Goal: Task Accomplishment & Management: Use online tool/utility

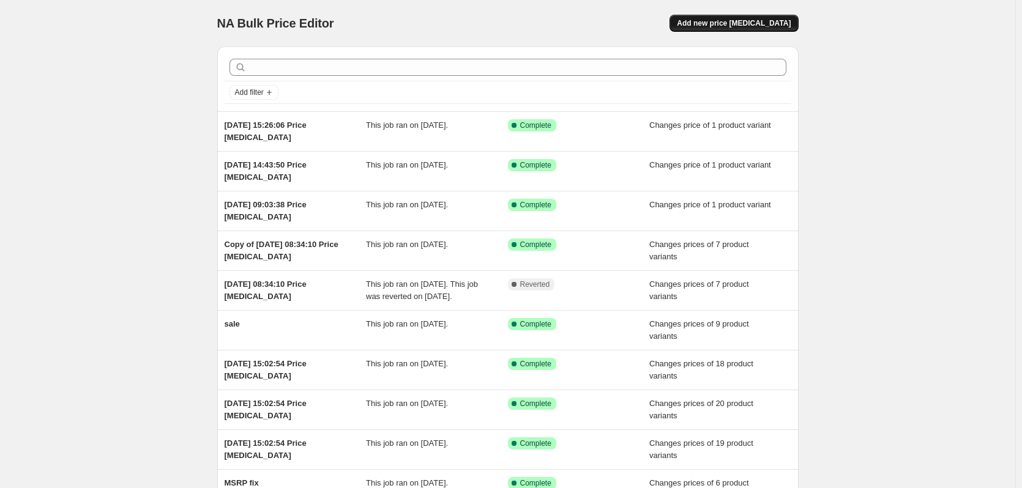
click at [793, 15] on button "Add new price [MEDICAL_DATA]" at bounding box center [734, 23] width 129 height 17
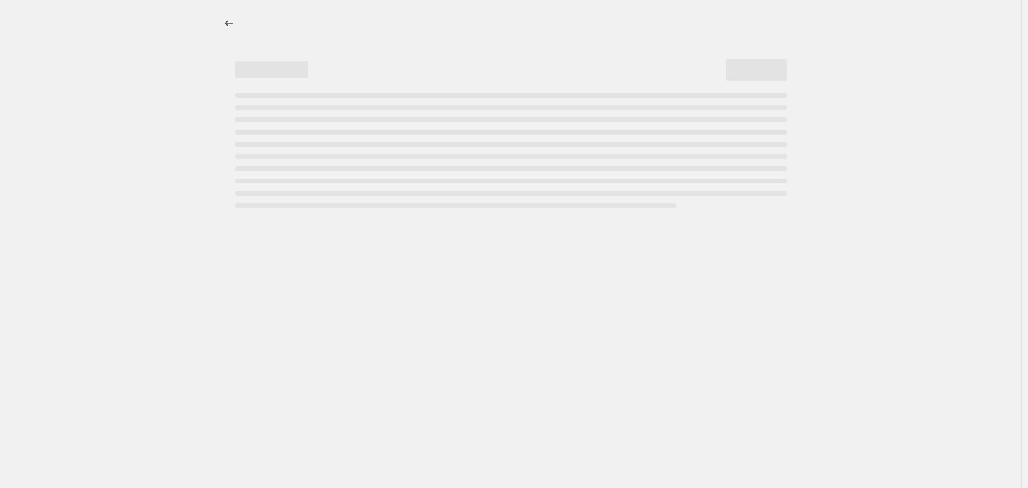
select select "percentage"
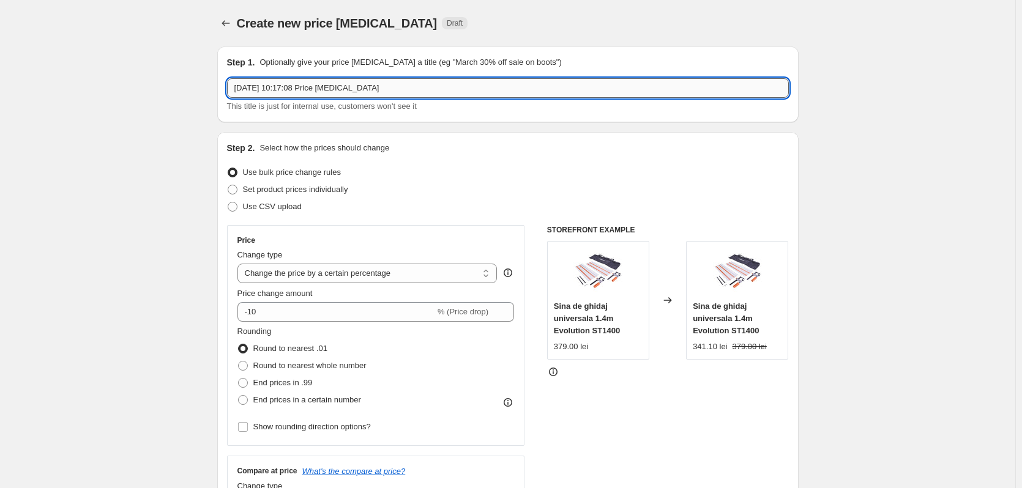
click at [346, 89] on input "[DATE] 10:17:08 Price [MEDICAL_DATA]" at bounding box center [508, 88] width 562 height 20
click at [657, 89] on input "FURY5" at bounding box center [508, 88] width 562 height 20
type input "FURY5-S"
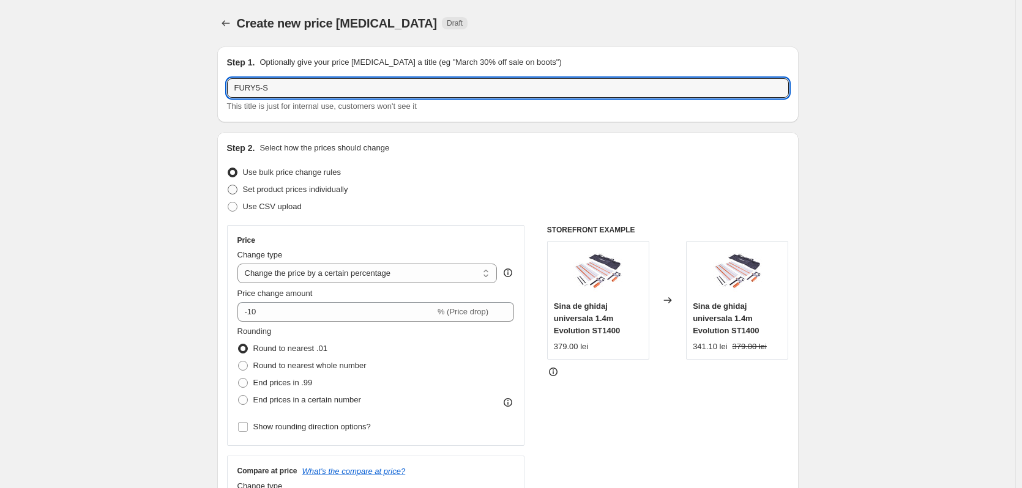
click at [294, 194] on span "Set product prices individually" at bounding box center [295, 189] width 105 height 9
click at [228, 185] on input "Set product prices individually" at bounding box center [228, 185] width 1 height 1
radio input "true"
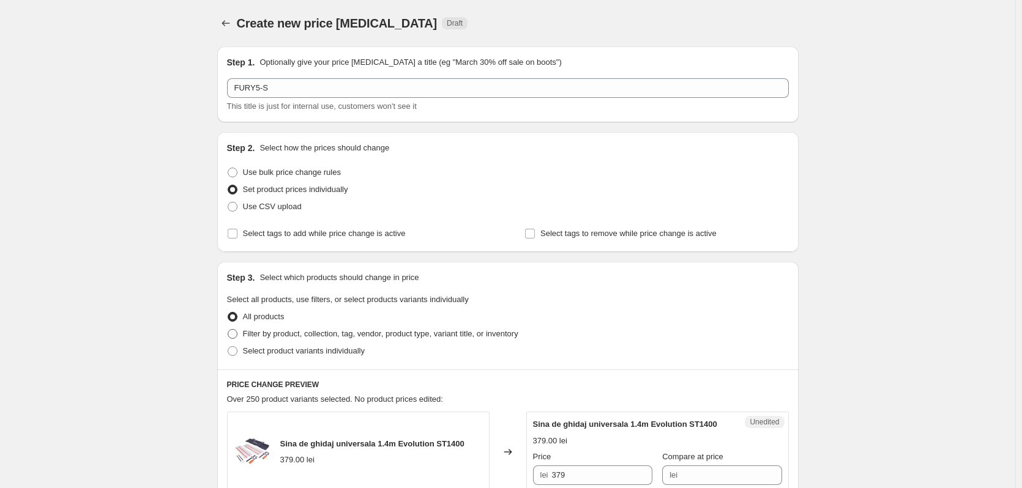
click at [315, 335] on span "Filter by product, collection, tag, vendor, product type, variant title, or inv…" at bounding box center [380, 333] width 275 height 9
click at [228, 330] on input "Filter by product, collection, tag, vendor, product type, variant title, or inv…" at bounding box center [228, 329] width 1 height 1
radio input "true"
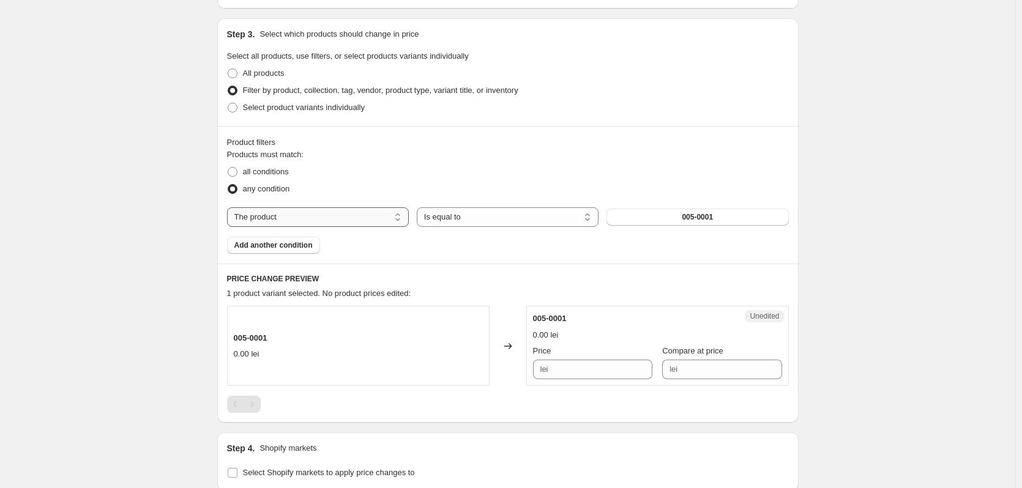
scroll to position [245, 0]
click at [346, 220] on select "The product The product's collection The product's tag The product's vendor The…" at bounding box center [318, 216] width 182 height 20
drag, startPoint x: 158, startPoint y: 192, endPoint x: 182, endPoint y: 174, distance: 29.7
click at [158, 192] on div "Create new price [MEDICAL_DATA]. This page is ready Create new price [MEDICAL_D…" at bounding box center [507, 217] width 1015 height 925
click at [318, 109] on span "Select product variants individually" at bounding box center [304, 106] width 122 height 9
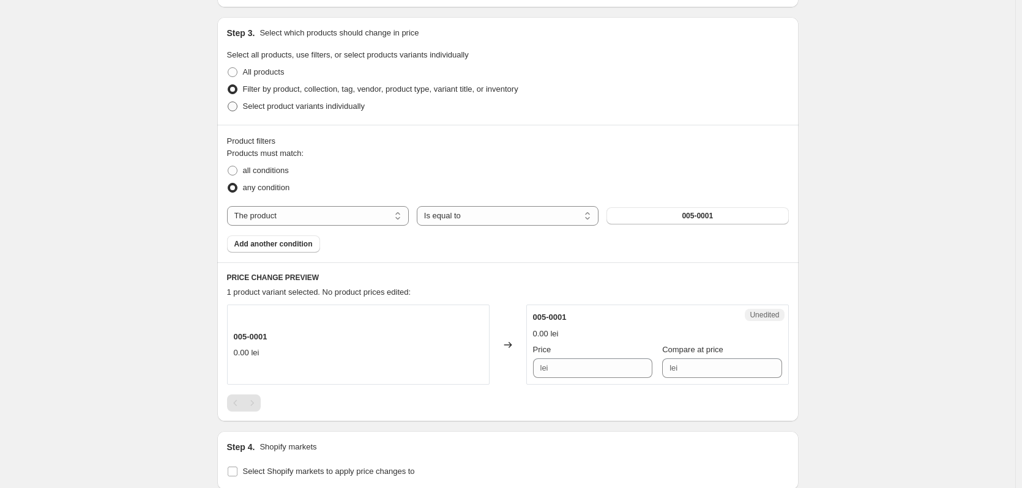
click at [228, 102] on input "Select product variants individually" at bounding box center [228, 102] width 1 height 1
radio input "true"
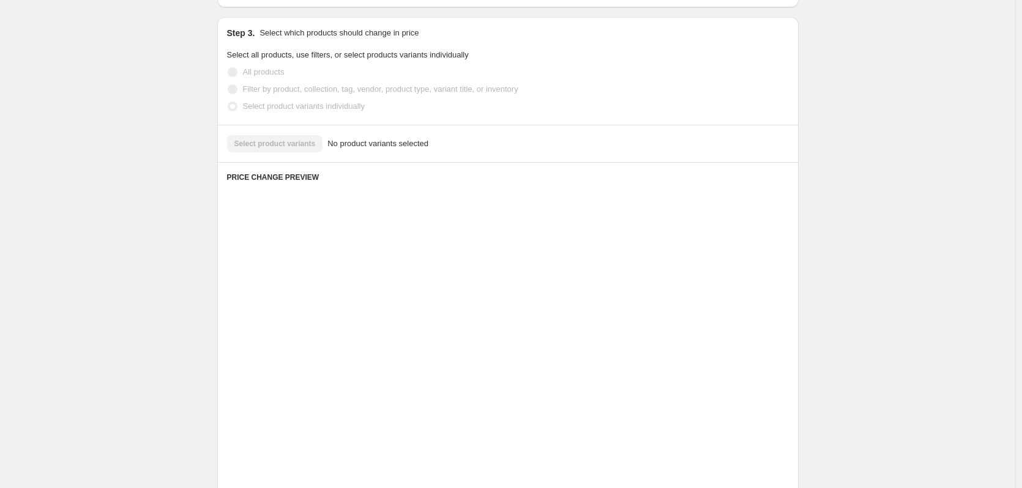
scroll to position [223, 0]
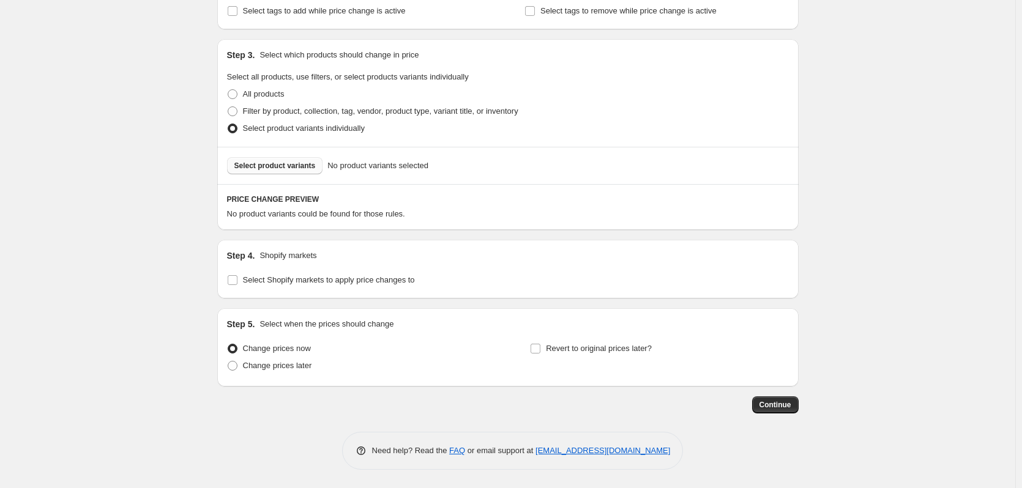
click at [307, 162] on span "Select product variants" at bounding box center [274, 166] width 81 height 10
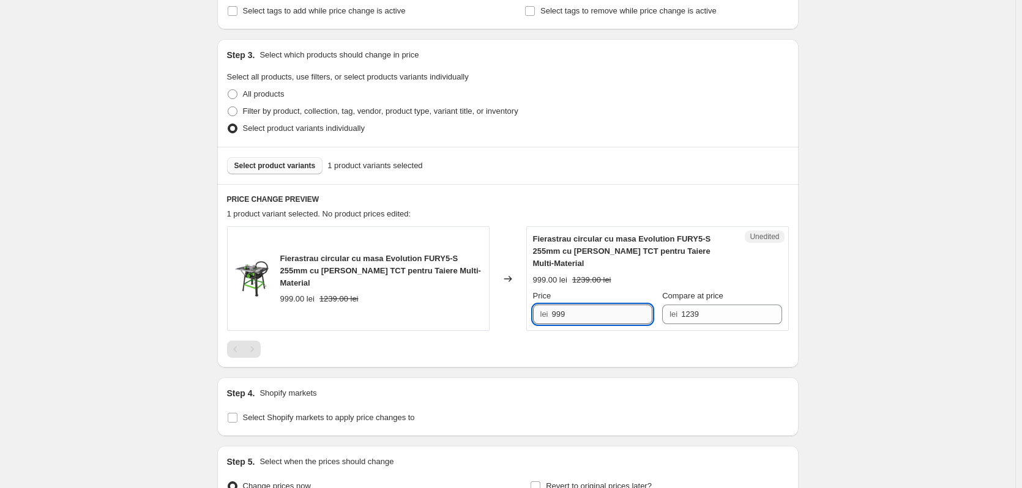
click at [606, 306] on input "999" at bounding box center [602, 315] width 100 height 20
type input "1099"
click at [864, 222] on div "Create new price [MEDICAL_DATA]. This page is ready Create new price [MEDICAL_D…" at bounding box center [507, 201] width 1015 height 849
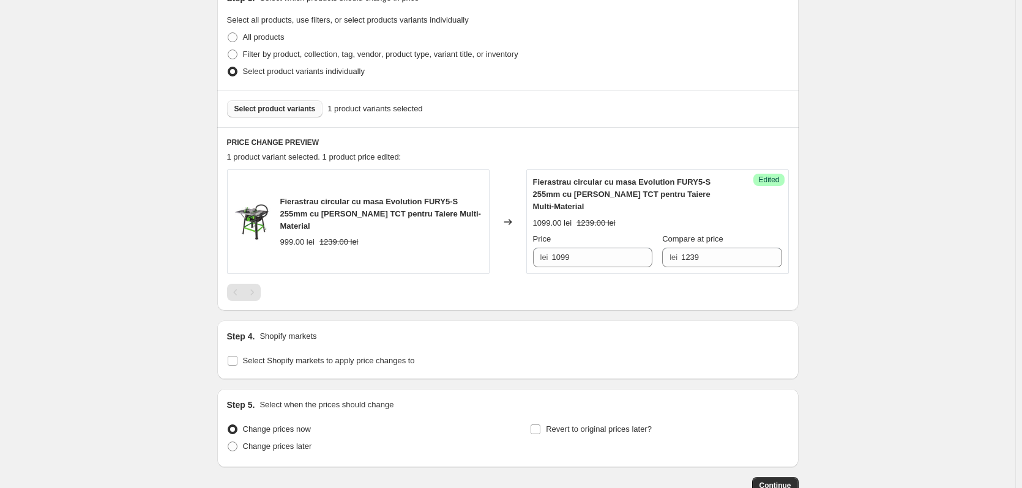
scroll to position [348, 0]
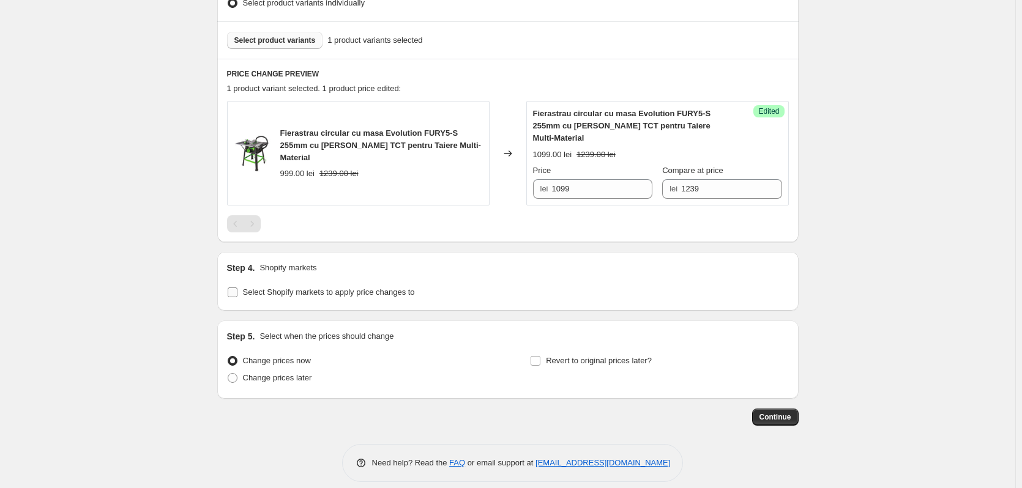
click at [337, 288] on span "Select Shopify markets to apply price changes to" at bounding box center [329, 292] width 172 height 9
click at [237, 288] on input "Select Shopify markets to apply price changes to" at bounding box center [233, 293] width 10 height 10
checkbox input "true"
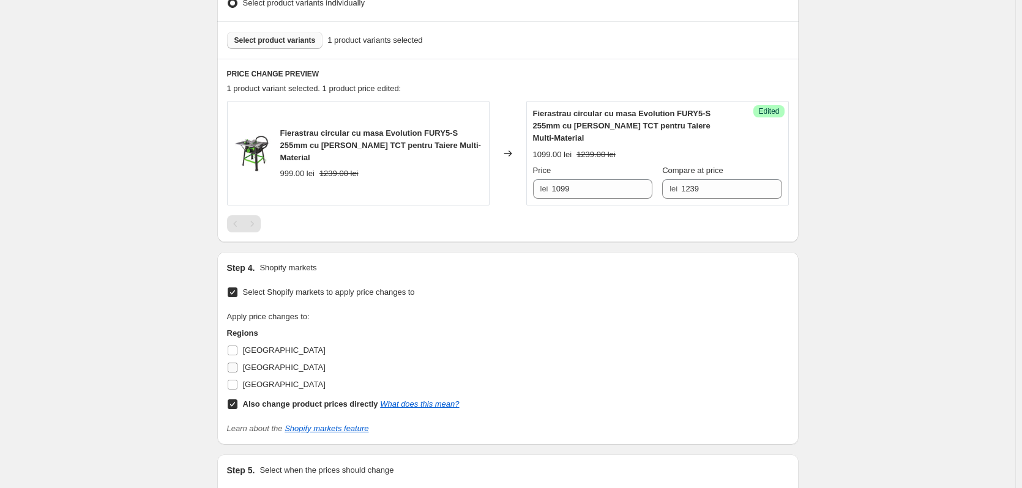
click at [264, 363] on span "[GEOGRAPHIC_DATA]" at bounding box center [284, 367] width 83 height 9
click at [237, 363] on input "[GEOGRAPHIC_DATA]" at bounding box center [233, 368] width 10 height 10
checkbox input "true"
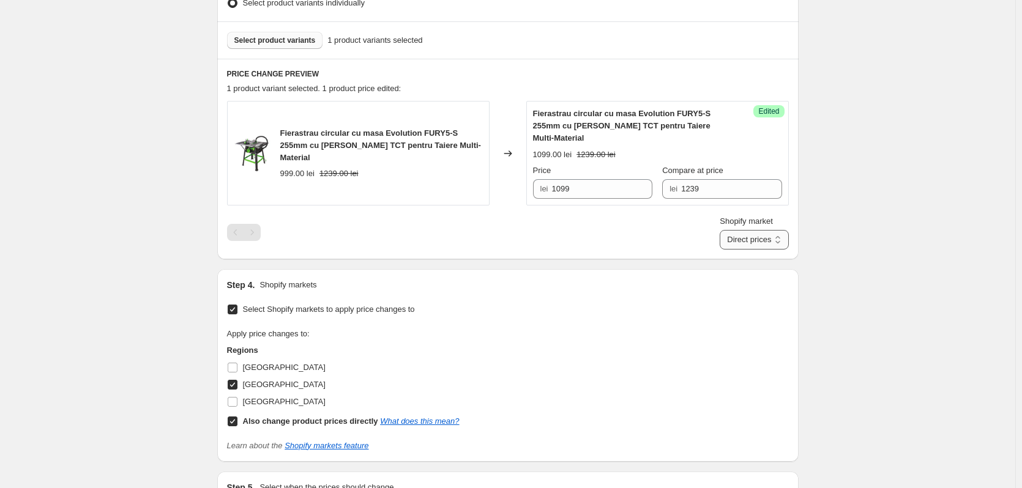
click at [765, 230] on select "Direct prices [GEOGRAPHIC_DATA]" at bounding box center [754, 240] width 69 height 20
select select "13771505766"
click at [736, 250] on select "Direct prices [GEOGRAPHIC_DATA]" at bounding box center [754, 240] width 69 height 20
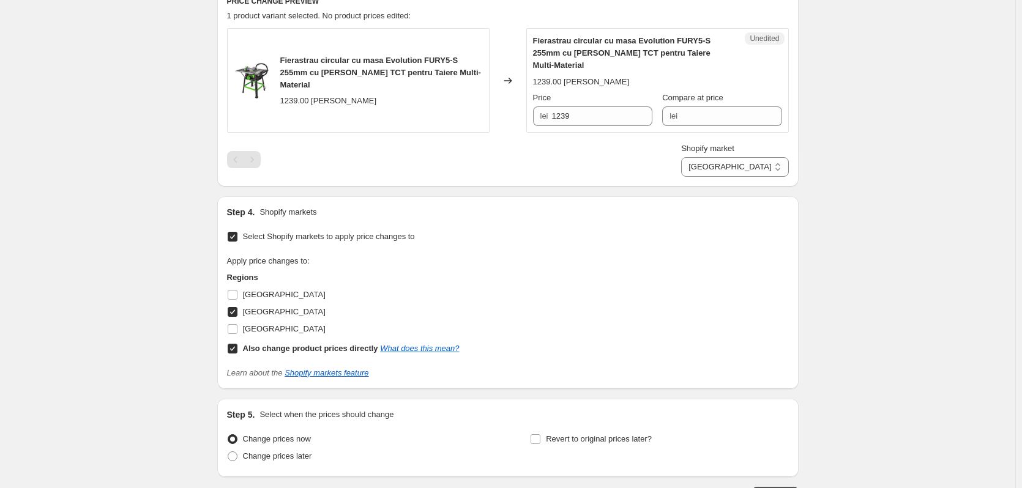
scroll to position [316, 0]
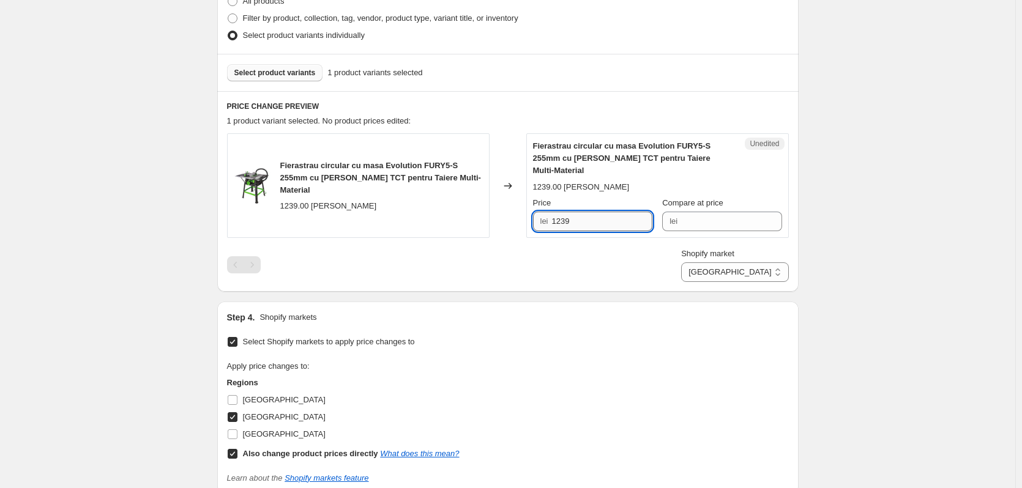
click at [622, 212] on input "1239" at bounding box center [602, 222] width 100 height 20
type input "1099"
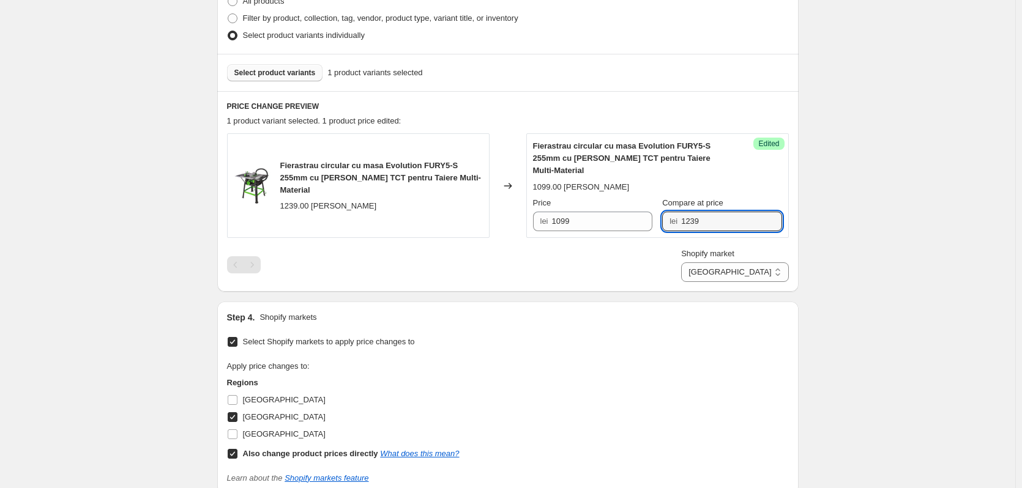
type input "1239"
click at [960, 187] on div "Create new price [MEDICAL_DATA]. This page is ready Create new price [MEDICAL_D…" at bounding box center [507, 184] width 1015 height 1000
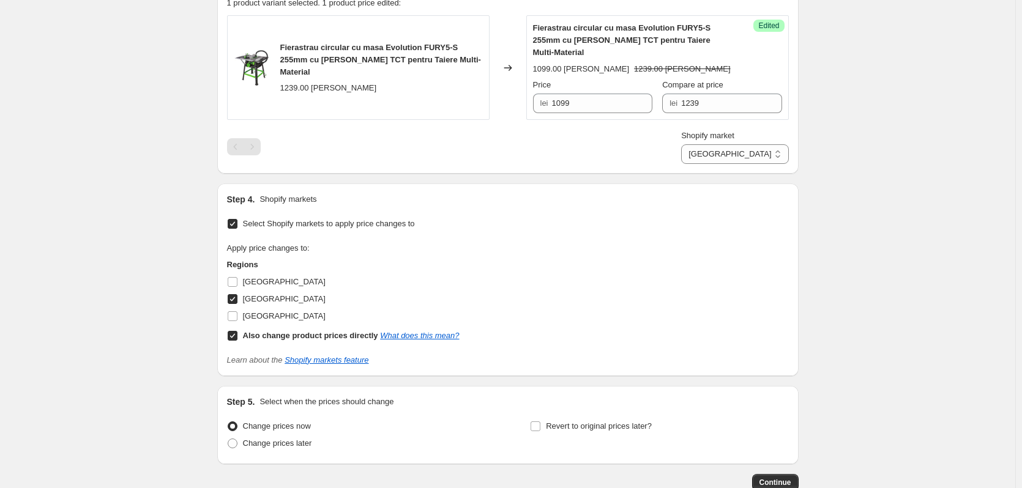
scroll to position [499, 0]
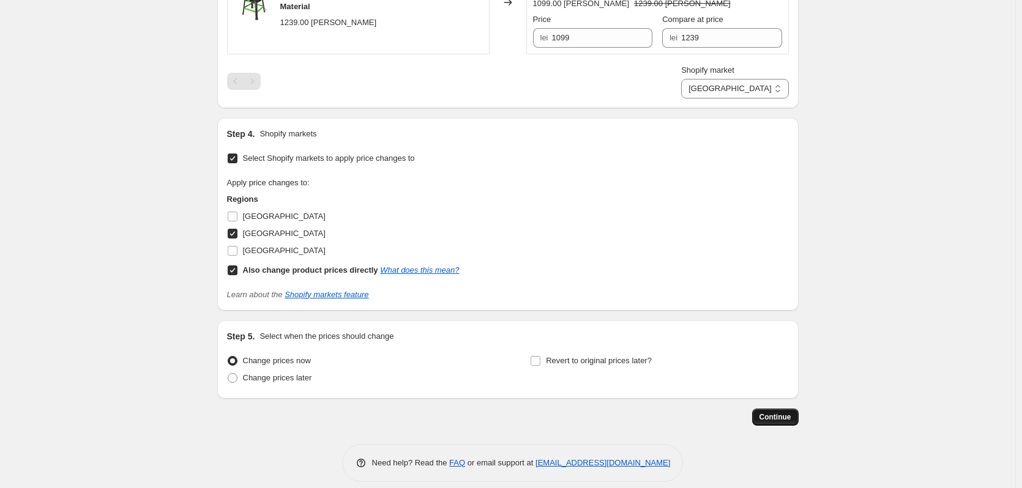
click at [791, 412] on span "Continue" at bounding box center [775, 417] width 32 height 10
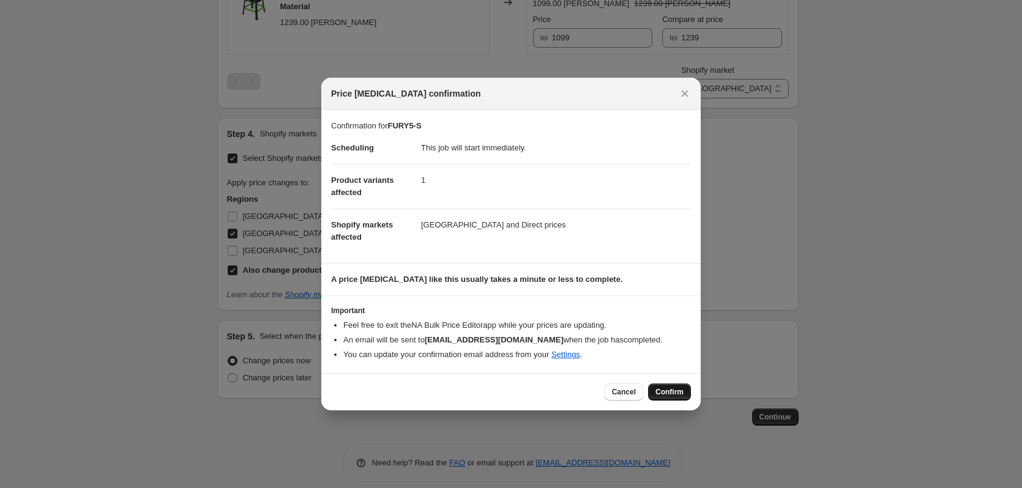
click at [682, 395] on span "Confirm" at bounding box center [669, 392] width 28 height 10
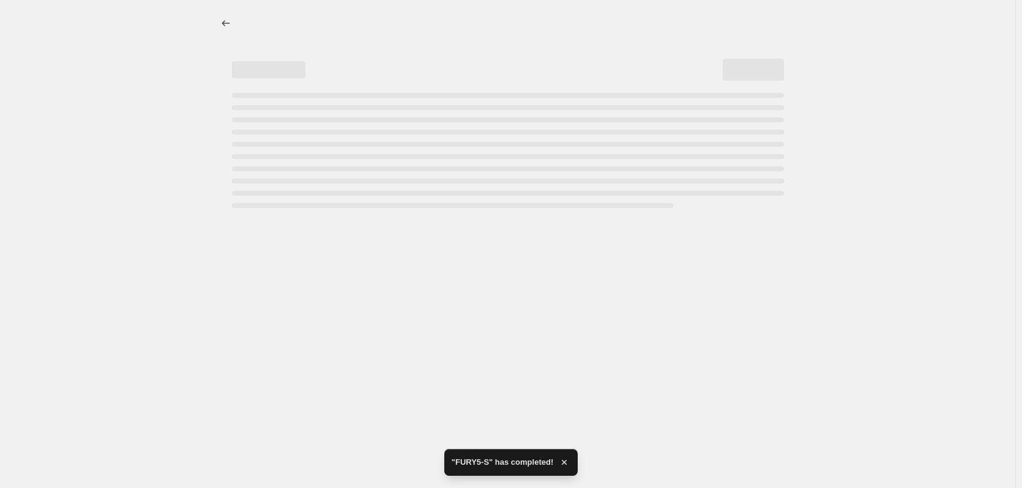
select select "13771505766"
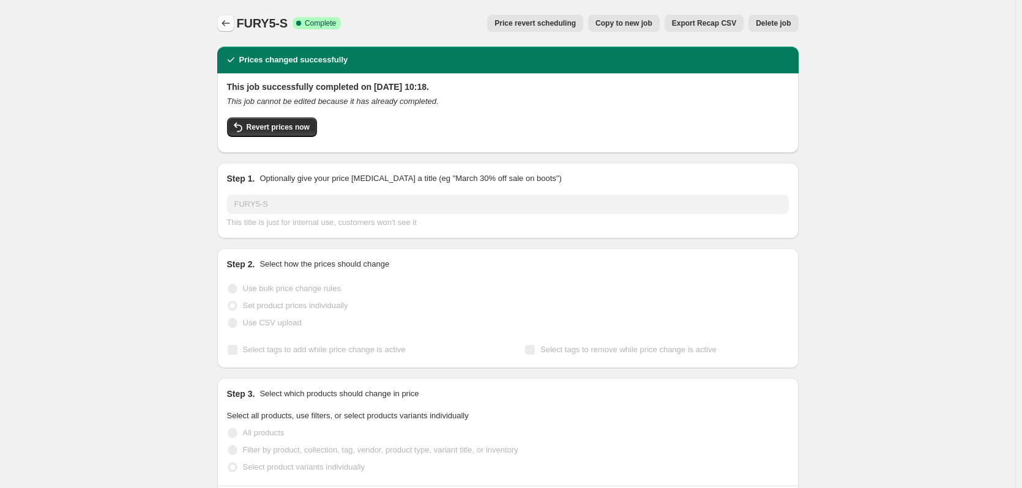
click at [228, 24] on icon "Price change jobs" at bounding box center [226, 23] width 12 height 12
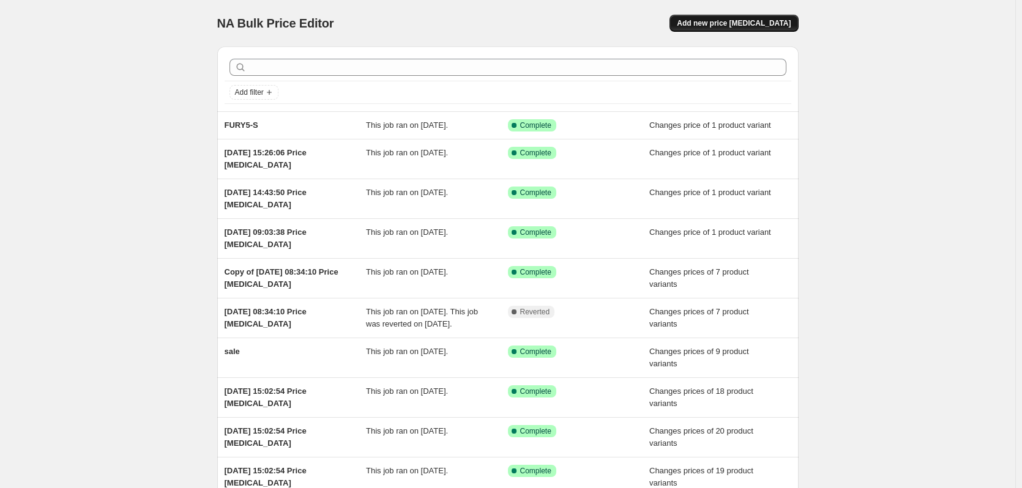
click at [744, 26] on span "Add new price [MEDICAL_DATA]" at bounding box center [734, 23] width 114 height 10
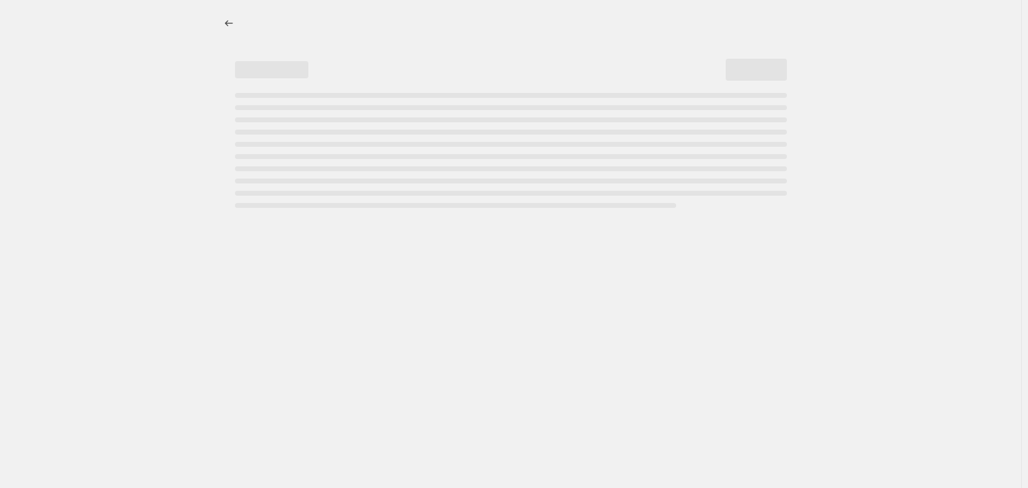
select select "percentage"
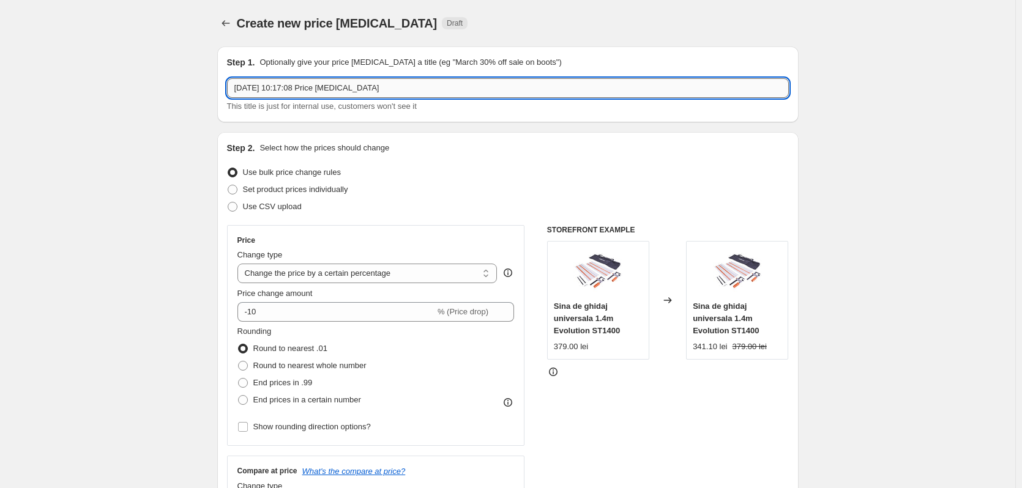
click at [310, 90] on input "[DATE] 10:17:08 Price [MEDICAL_DATA]" at bounding box center [508, 88] width 562 height 20
type input "RAGE5-S"
click at [308, 185] on span "Set product prices individually" at bounding box center [295, 189] width 105 height 9
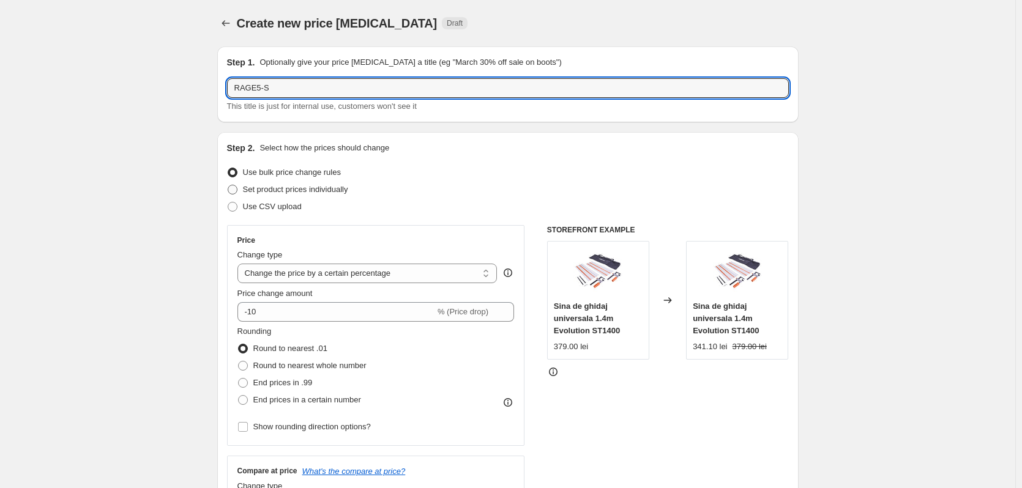
click at [228, 185] on input "Set product prices individually" at bounding box center [228, 185] width 1 height 1
radio input "true"
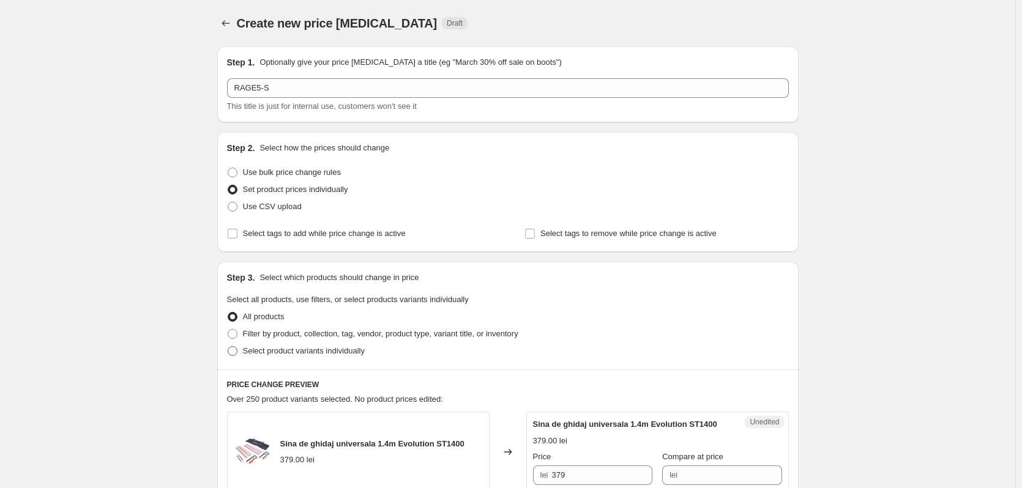
click at [280, 354] on span "Select product variants individually" at bounding box center [304, 350] width 122 height 9
click at [228, 347] on input "Select product variants individually" at bounding box center [228, 346] width 1 height 1
radio input "true"
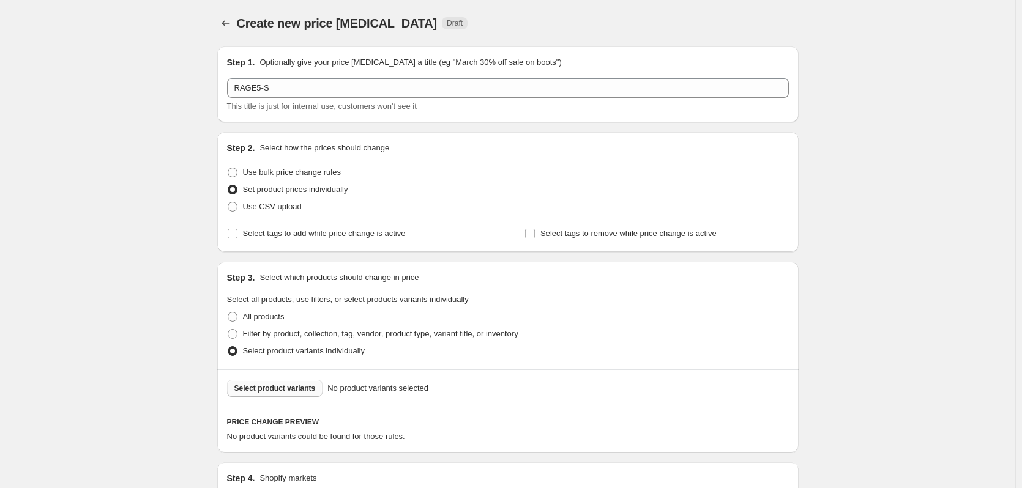
click at [252, 395] on button "Select product variants" at bounding box center [275, 388] width 96 height 17
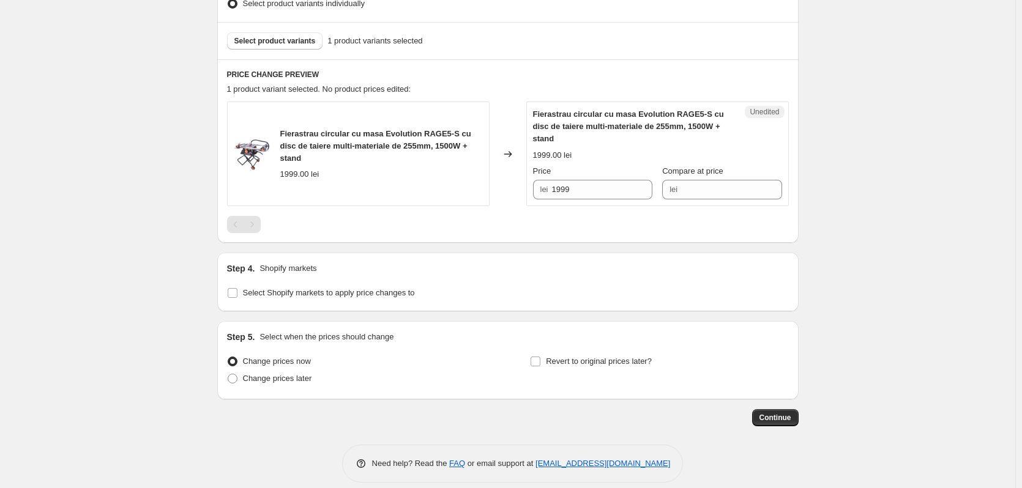
scroll to position [348, 0]
click at [285, 288] on span "Select Shopify markets to apply price changes to" at bounding box center [329, 292] width 172 height 9
click at [237, 288] on input "Select Shopify markets to apply price changes to" at bounding box center [233, 293] width 10 height 10
checkbox input "true"
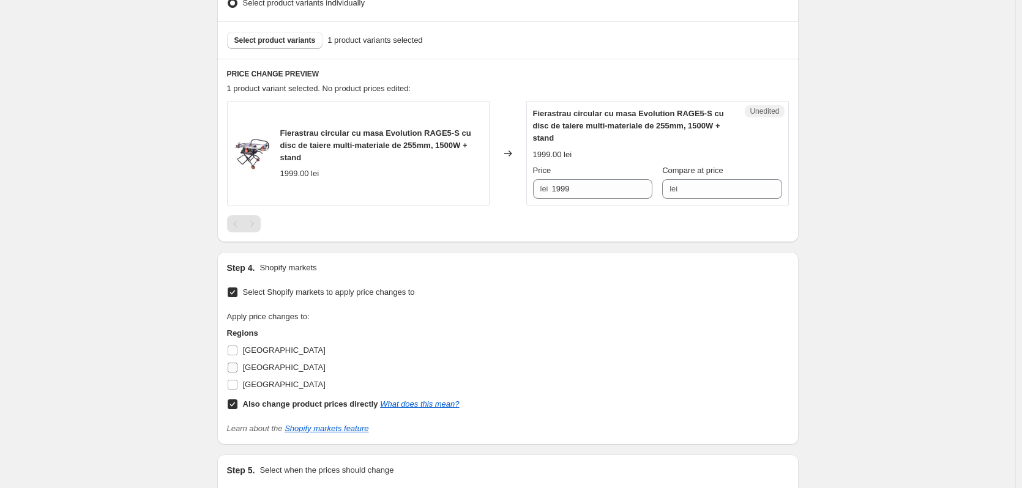
click at [249, 363] on span "[GEOGRAPHIC_DATA]" at bounding box center [284, 367] width 83 height 9
click at [237, 363] on input "[GEOGRAPHIC_DATA]" at bounding box center [233, 368] width 10 height 10
checkbox input "true"
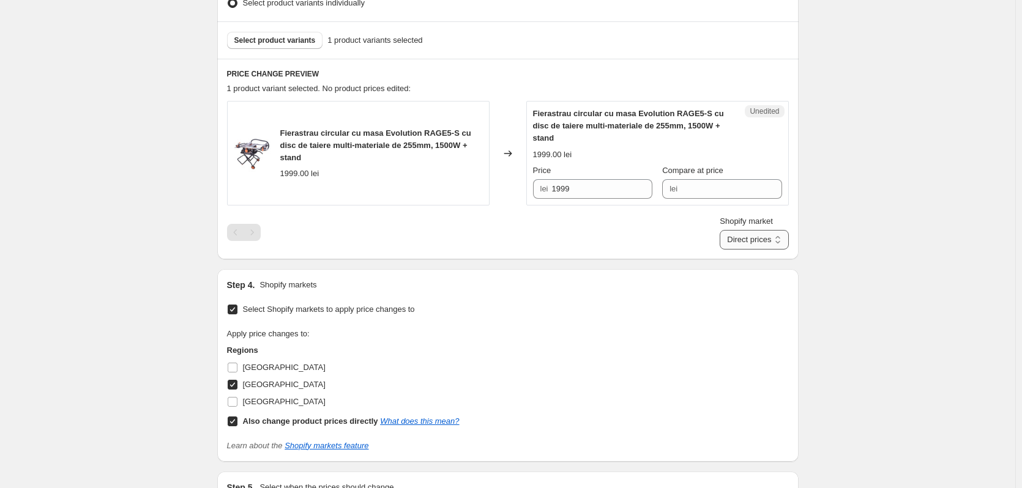
drag, startPoint x: 775, startPoint y: 225, endPoint x: 769, endPoint y: 236, distance: 11.8
click at [775, 230] on select "Direct prices [GEOGRAPHIC_DATA]" at bounding box center [754, 240] width 69 height 20
select select "13771505766"
click at [736, 250] on select "Direct prices [GEOGRAPHIC_DATA]" at bounding box center [754, 240] width 69 height 20
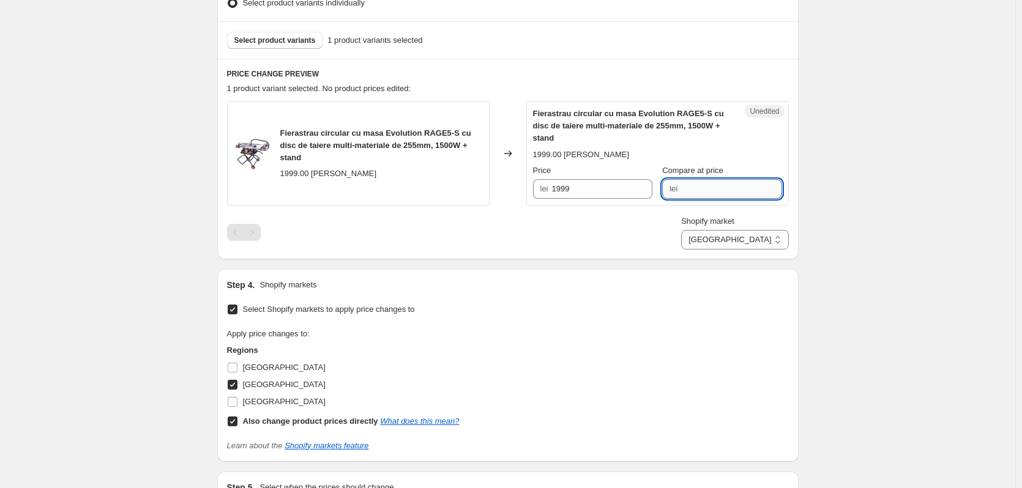
click at [723, 180] on input "Compare at price" at bounding box center [731, 189] width 100 height 20
type input "1999"
click at [644, 185] on input "1999" at bounding box center [602, 189] width 100 height 20
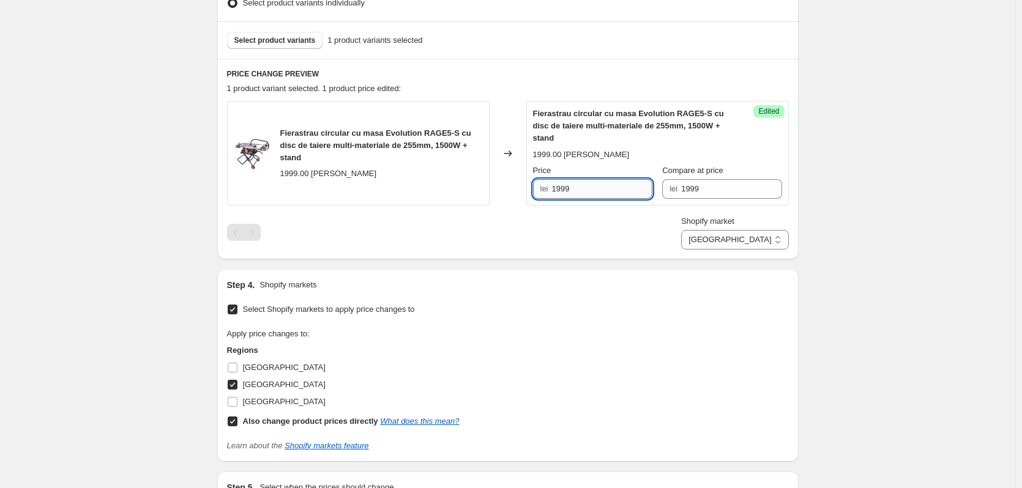
click at [644, 185] on input "1999" at bounding box center [602, 189] width 100 height 20
click at [859, 132] on div "Create new price [MEDICAL_DATA]. This page is ready Create new price [MEDICAL_D…" at bounding box center [507, 152] width 1015 height 1000
click at [919, 204] on div "Create new price [MEDICAL_DATA]. This page is ready Create new price [MEDICAL_D…" at bounding box center [507, 152] width 1015 height 1000
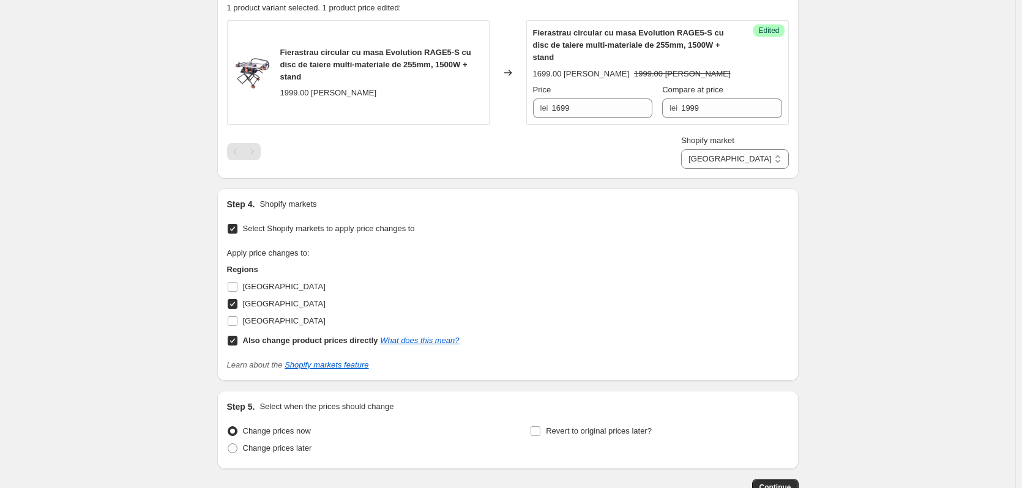
scroll to position [499, 0]
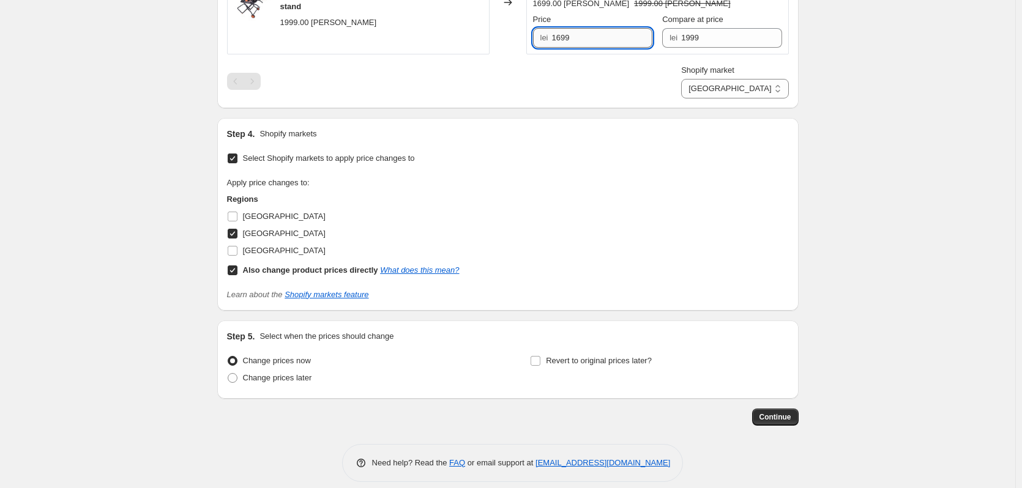
click at [602, 29] on input "1699" at bounding box center [602, 38] width 100 height 20
type input "1799"
drag, startPoint x: 855, startPoint y: 157, endPoint x: 813, endPoint y: 355, distance: 202.7
click at [854, 157] on div "Create new price [MEDICAL_DATA]. This page is ready Create new price [MEDICAL_D…" at bounding box center [507, 1] width 1015 height 1000
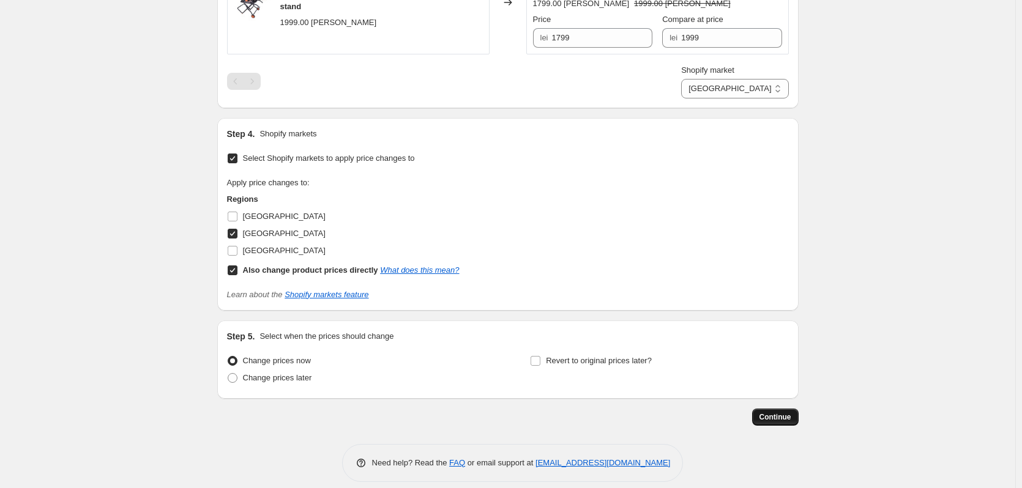
click at [772, 412] on span "Continue" at bounding box center [775, 417] width 32 height 10
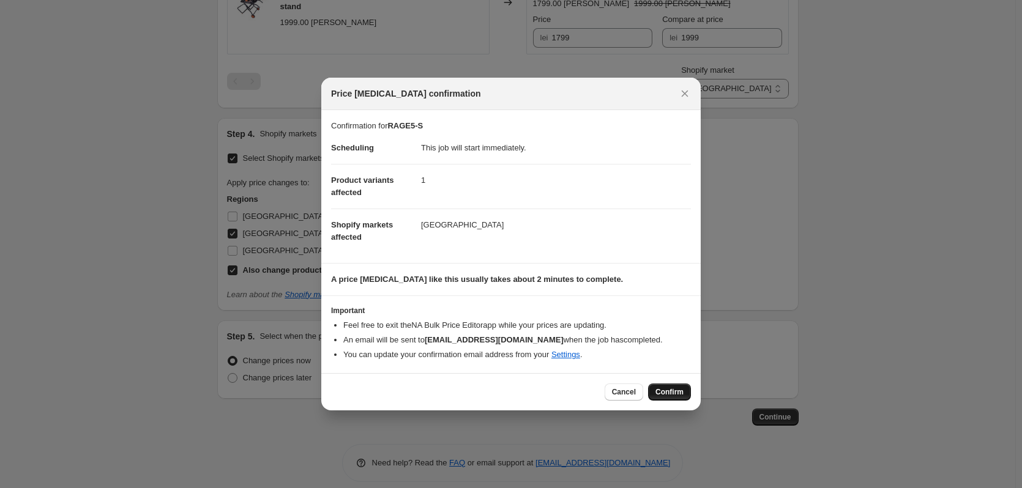
click at [672, 399] on button "Confirm" at bounding box center [669, 392] width 43 height 17
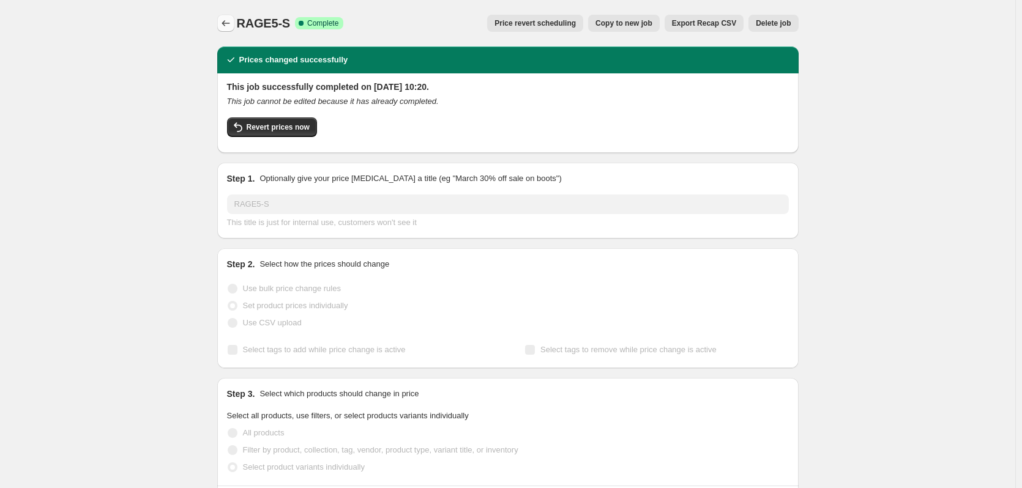
click at [230, 23] on icon "Price change jobs" at bounding box center [226, 23] width 12 height 12
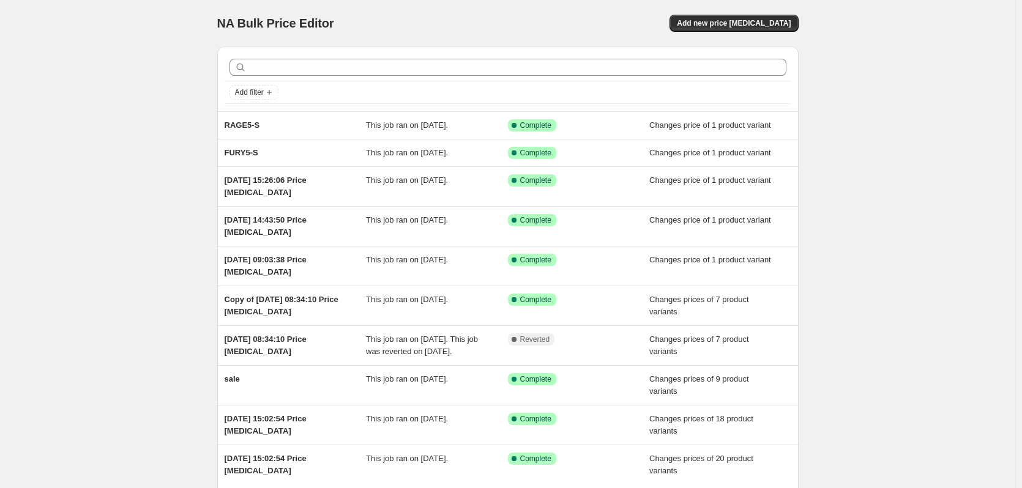
click at [121, 43] on div "NA Bulk Price Editor. This page is ready NA Bulk Price Editor Add new price [ME…" at bounding box center [507, 303] width 1015 height 606
click at [853, 13] on div "NA Bulk Price Editor. This page is ready NA Bulk Price Editor Add new price [ME…" at bounding box center [507, 303] width 1015 height 606
click at [952, 61] on div "NA Bulk Price Editor. This page is ready NA Bulk Price Editor Add new price [ME…" at bounding box center [507, 303] width 1015 height 606
click at [946, 62] on div "NA Bulk Price Editor. This page is ready NA Bulk Price Editor Add new price [ME…" at bounding box center [507, 303] width 1015 height 606
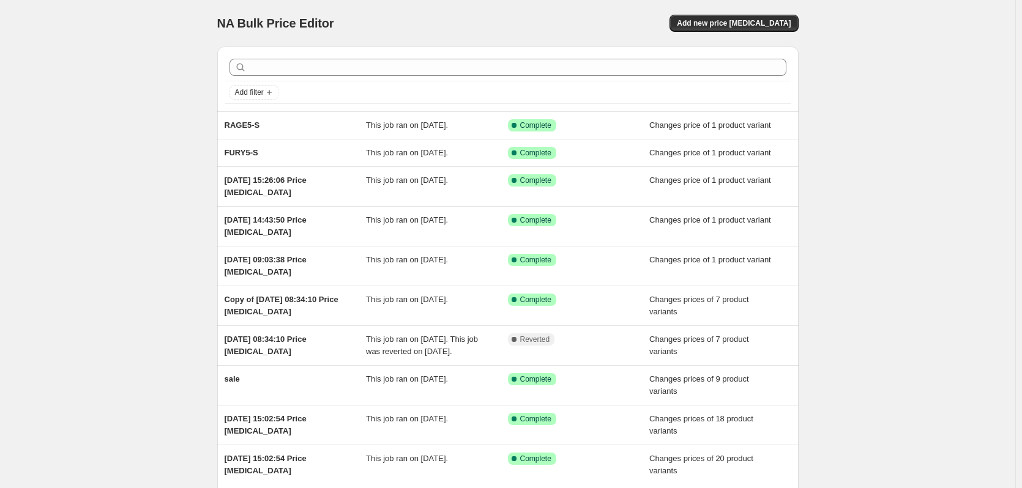
click at [923, 202] on div "NA Bulk Price Editor. This page is ready NA Bulk Price Editor Add new price [ME…" at bounding box center [507, 303] width 1015 height 606
click at [926, 32] on div "NA Bulk Price Editor. This page is ready NA Bulk Price Editor Add new price [ME…" at bounding box center [507, 303] width 1015 height 606
click at [905, 176] on div "NA Bulk Price Editor. This page is ready NA Bulk Price Editor Add new price [ME…" at bounding box center [507, 303] width 1015 height 606
click at [971, 21] on div "NA Bulk Price Editor. This page is ready NA Bulk Price Editor Add new price [ME…" at bounding box center [507, 303] width 1015 height 606
click at [868, 12] on div "NA Bulk Price Editor. This page is ready NA Bulk Price Editor Add new price [ME…" at bounding box center [507, 303] width 1015 height 606
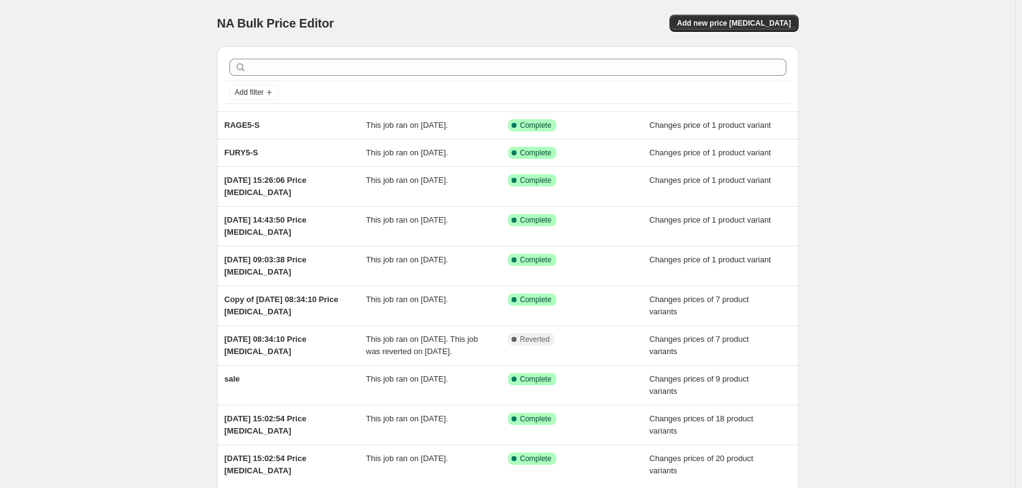
click at [907, 50] on div "NA Bulk Price Editor. This page is ready NA Bulk Price Editor Add new price [ME…" at bounding box center [507, 303] width 1015 height 606
click at [918, 117] on div "NA Bulk Price Editor. This page is ready NA Bulk Price Editor Add new price [ME…" at bounding box center [507, 303] width 1015 height 606
drag, startPoint x: 977, startPoint y: 62, endPoint x: 1021, endPoint y: 57, distance: 43.8
click at [977, 62] on div "NA Bulk Price Editor. This page is ready NA Bulk Price Editor Add new price [ME…" at bounding box center [507, 303] width 1015 height 606
drag, startPoint x: 872, startPoint y: 173, endPoint x: 1017, endPoint y: 168, distance: 145.1
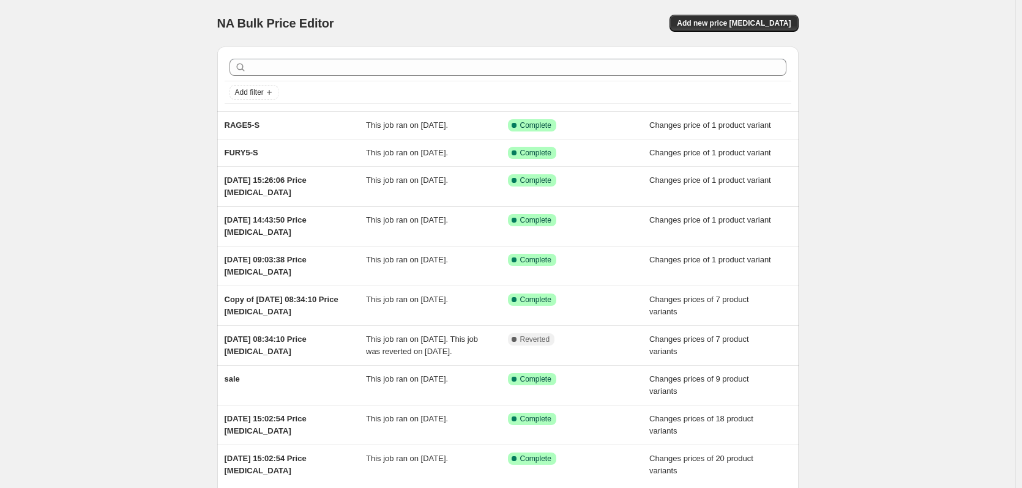
click at [873, 172] on div "NA Bulk Price Editor. This page is ready NA Bulk Price Editor Add new price [ME…" at bounding box center [507, 303] width 1015 height 606
click at [757, 19] on span "Add new price [MEDICAL_DATA]" at bounding box center [734, 23] width 114 height 10
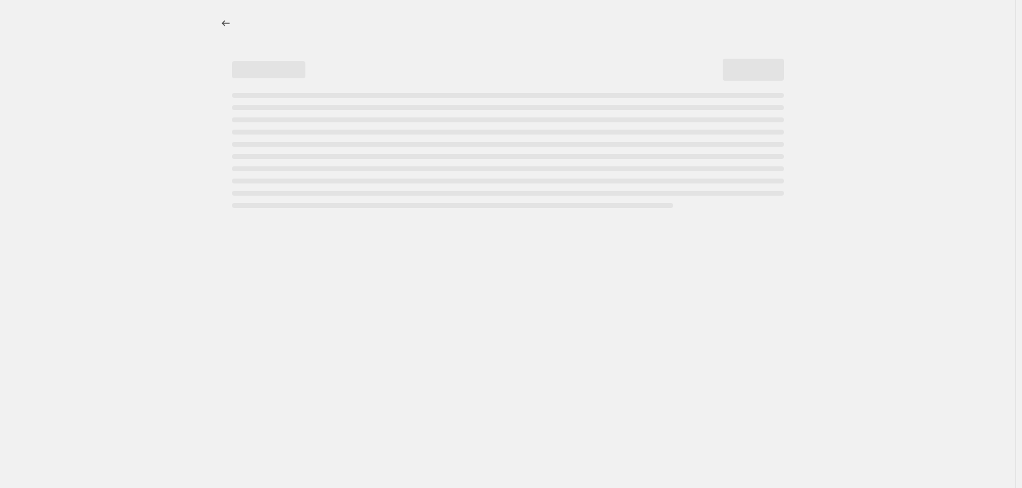
select select "percentage"
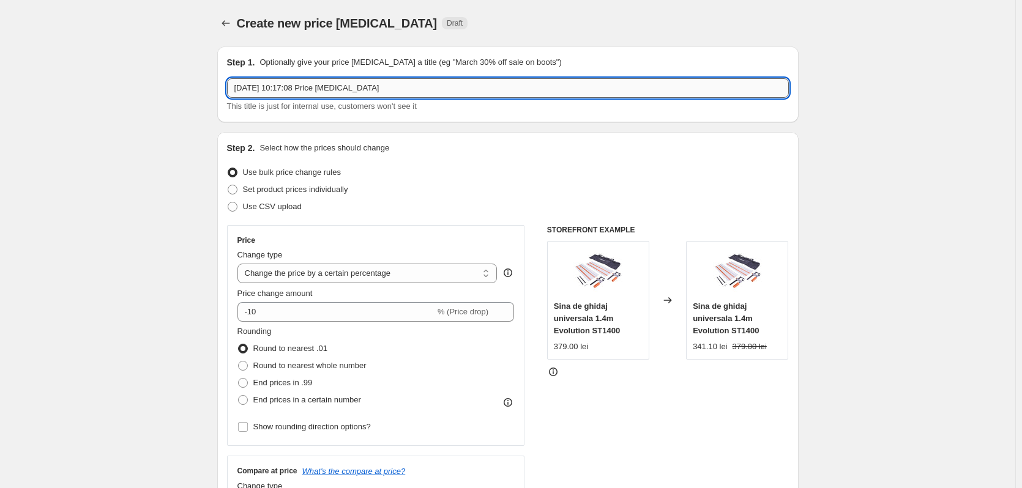
click at [330, 86] on input "[DATE] 10:17:08 Price [MEDICAL_DATA]" at bounding box center [508, 88] width 562 height 20
paste input "RAGE4"
type input "RAGE4"
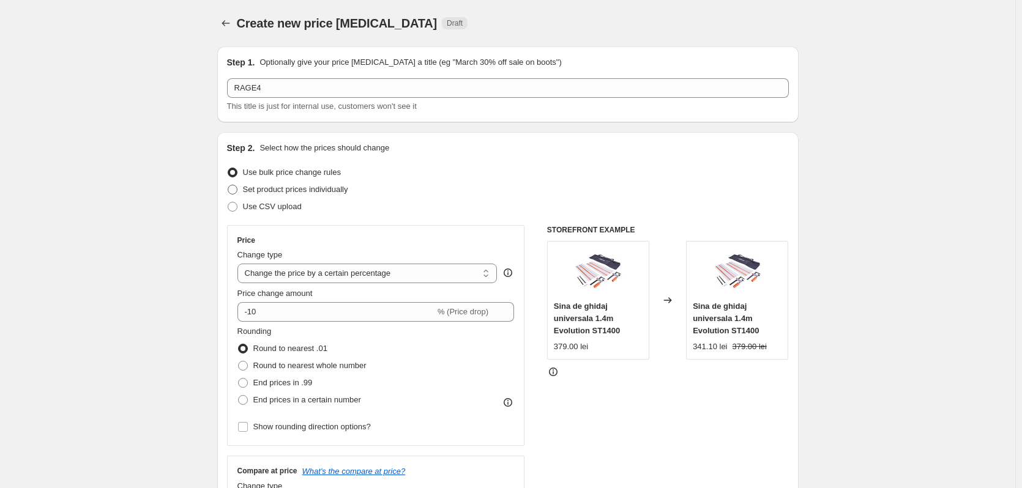
click at [297, 189] on span "Set product prices individually" at bounding box center [295, 189] width 105 height 9
click at [228, 185] on input "Set product prices individually" at bounding box center [228, 185] width 1 height 1
radio input "true"
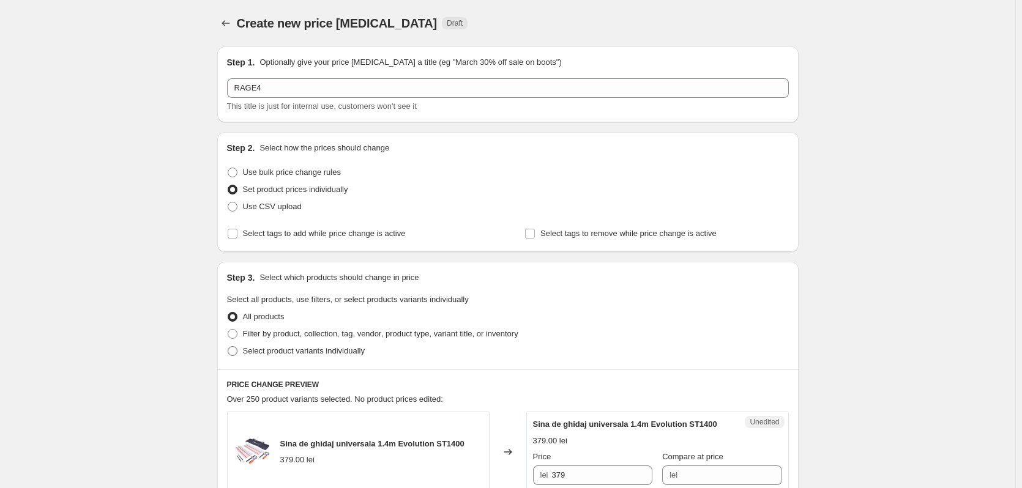
click at [294, 355] on span "Select product variants individually" at bounding box center [304, 350] width 122 height 9
click at [228, 347] on input "Select product variants individually" at bounding box center [228, 346] width 1 height 1
radio input "true"
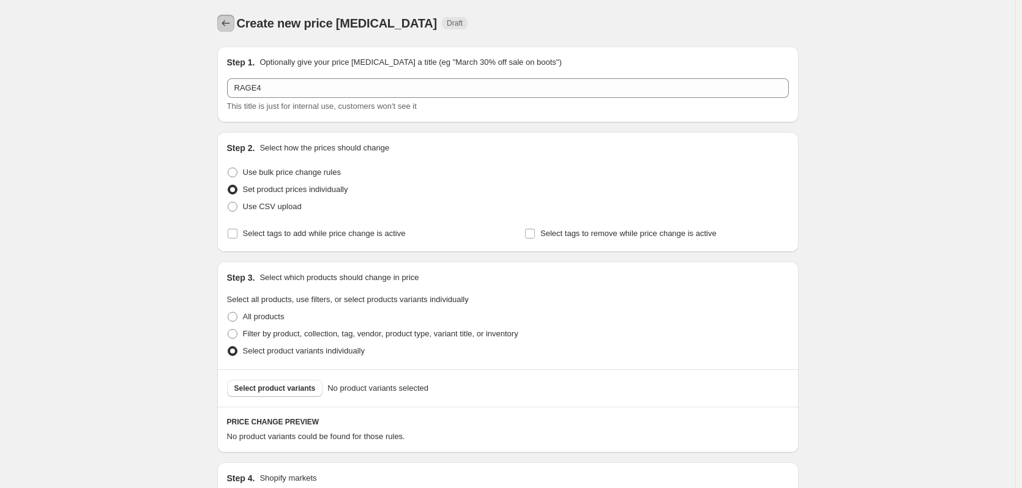
click at [226, 23] on icon "Price change jobs" at bounding box center [226, 23] width 12 height 12
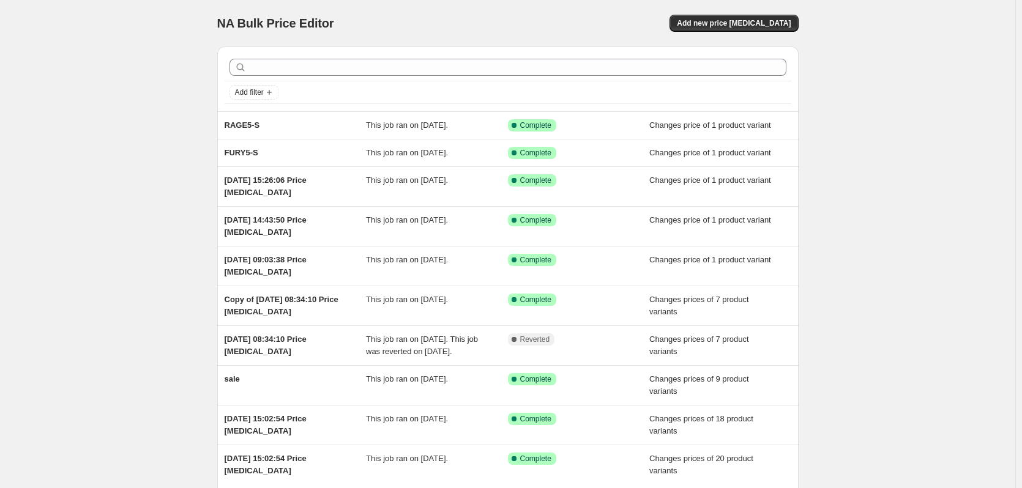
click at [928, 140] on div "NA Bulk Price Editor. This page is ready NA Bulk Price Editor Add new price [ME…" at bounding box center [507, 303] width 1015 height 606
click at [848, 4] on div "NA Bulk Price Editor. This page is ready NA Bulk Price Editor Add new price [ME…" at bounding box center [507, 303] width 1015 height 606
drag, startPoint x: 62, startPoint y: 226, endPoint x: 77, endPoint y: 209, distance: 23.0
click at [65, 223] on div "NA Bulk Price Editor. This page is ready NA Bulk Price Editor Add new price [ME…" at bounding box center [507, 303] width 1015 height 606
drag, startPoint x: 162, startPoint y: 64, endPoint x: 159, endPoint y: 84, distance: 20.3
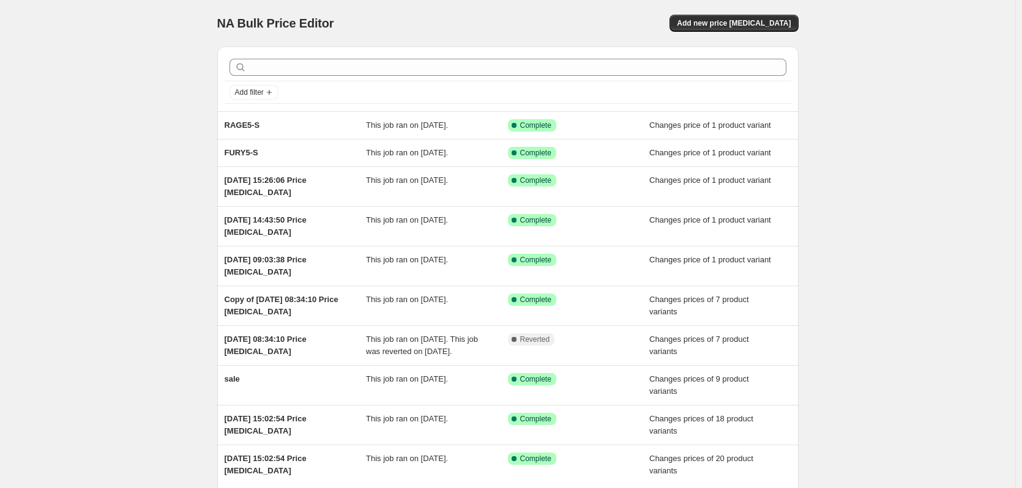
click at [162, 67] on div "NA Bulk Price Editor. This page is ready NA Bulk Price Editor Add new price [ME…" at bounding box center [507, 303] width 1015 height 606
click at [900, 130] on div "NA Bulk Price Editor. This page is ready NA Bulk Price Editor Add new price [ME…" at bounding box center [507, 303] width 1015 height 606
